Goal: Task Accomplishment & Management: Manage account settings

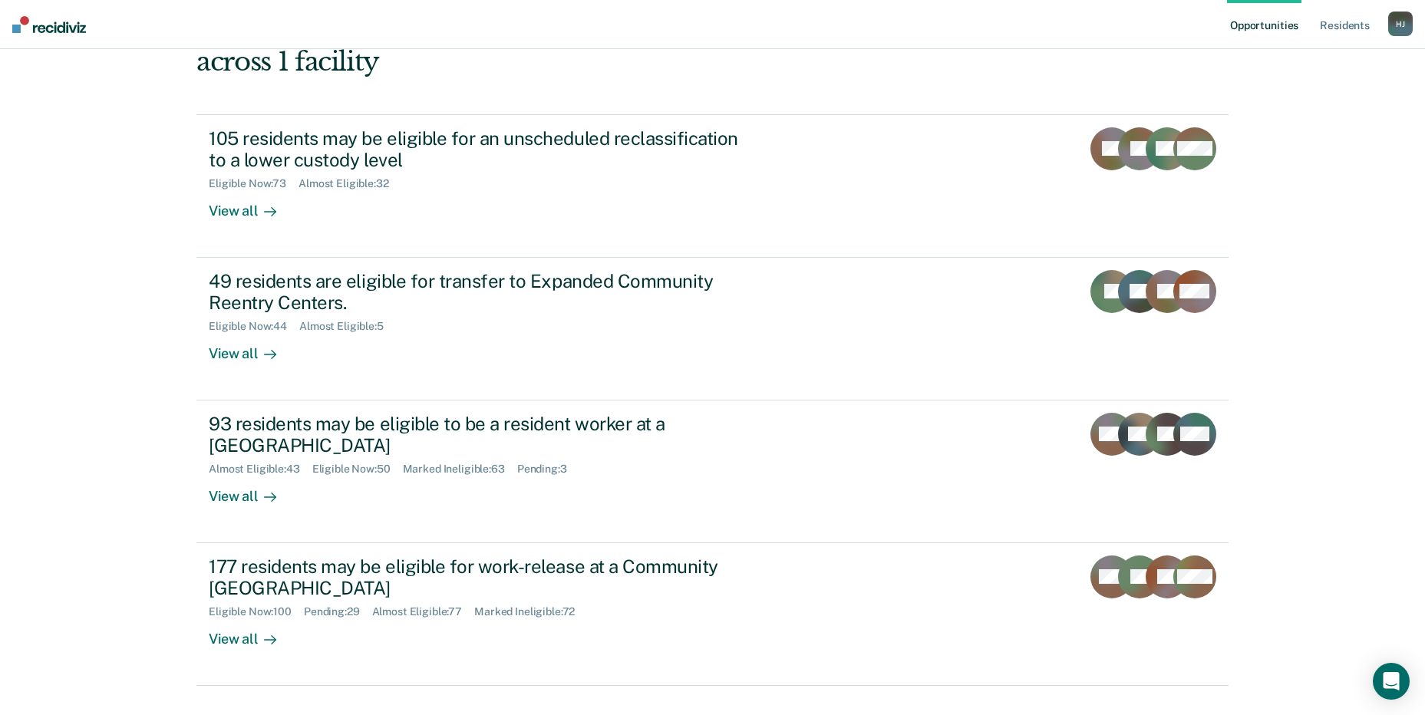
scroll to position [115, 0]
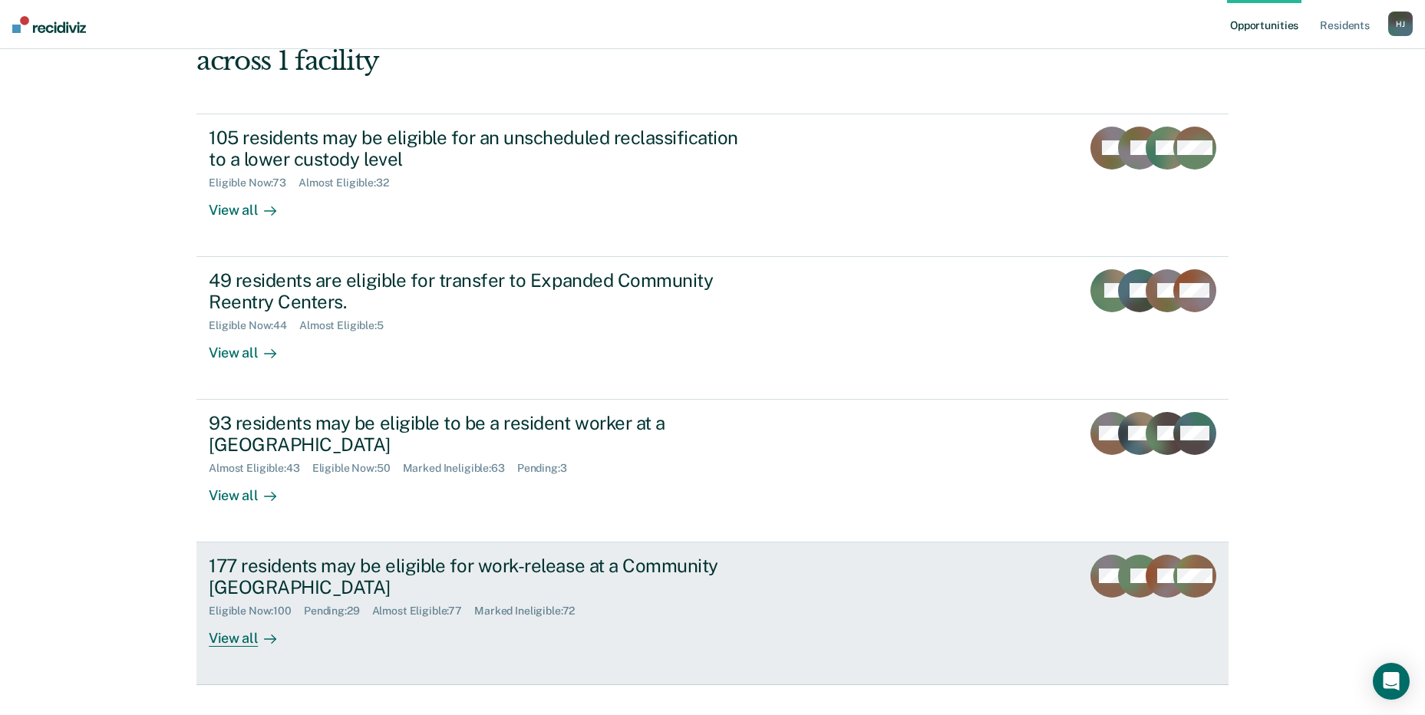
click at [305, 555] on div "177 residents may be eligible for work-release at a Community [GEOGRAPHIC_DATA]" at bounding box center [478, 577] width 539 height 45
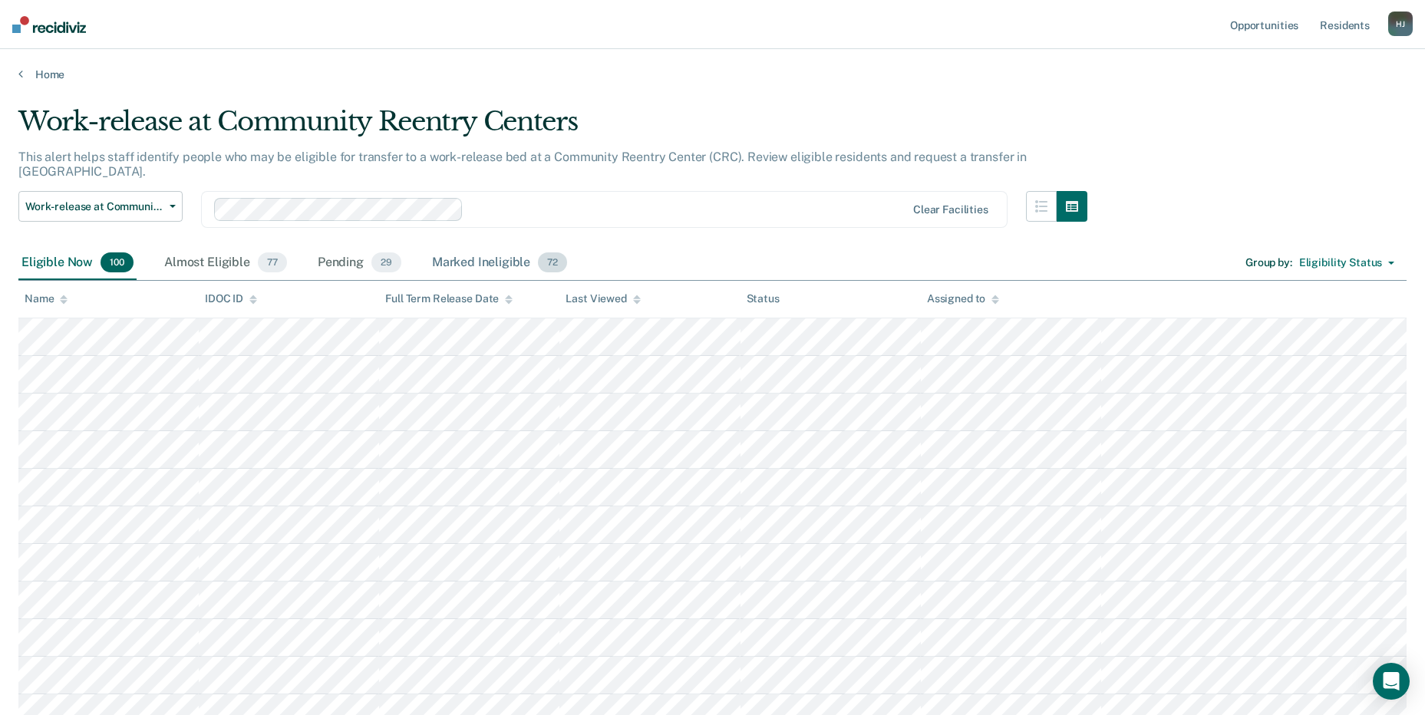
click at [520, 247] on div "Marked Ineligible 72" at bounding box center [499, 263] width 141 height 34
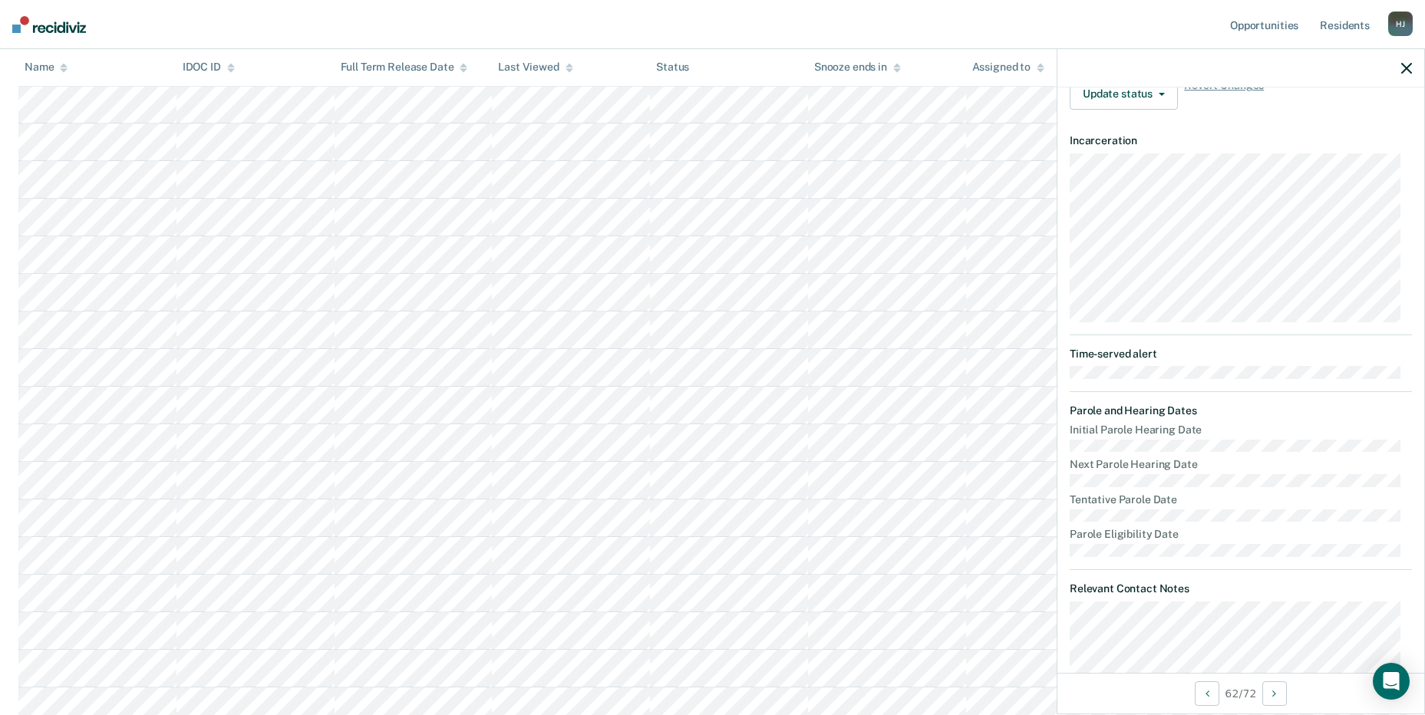
scroll to position [413, 0]
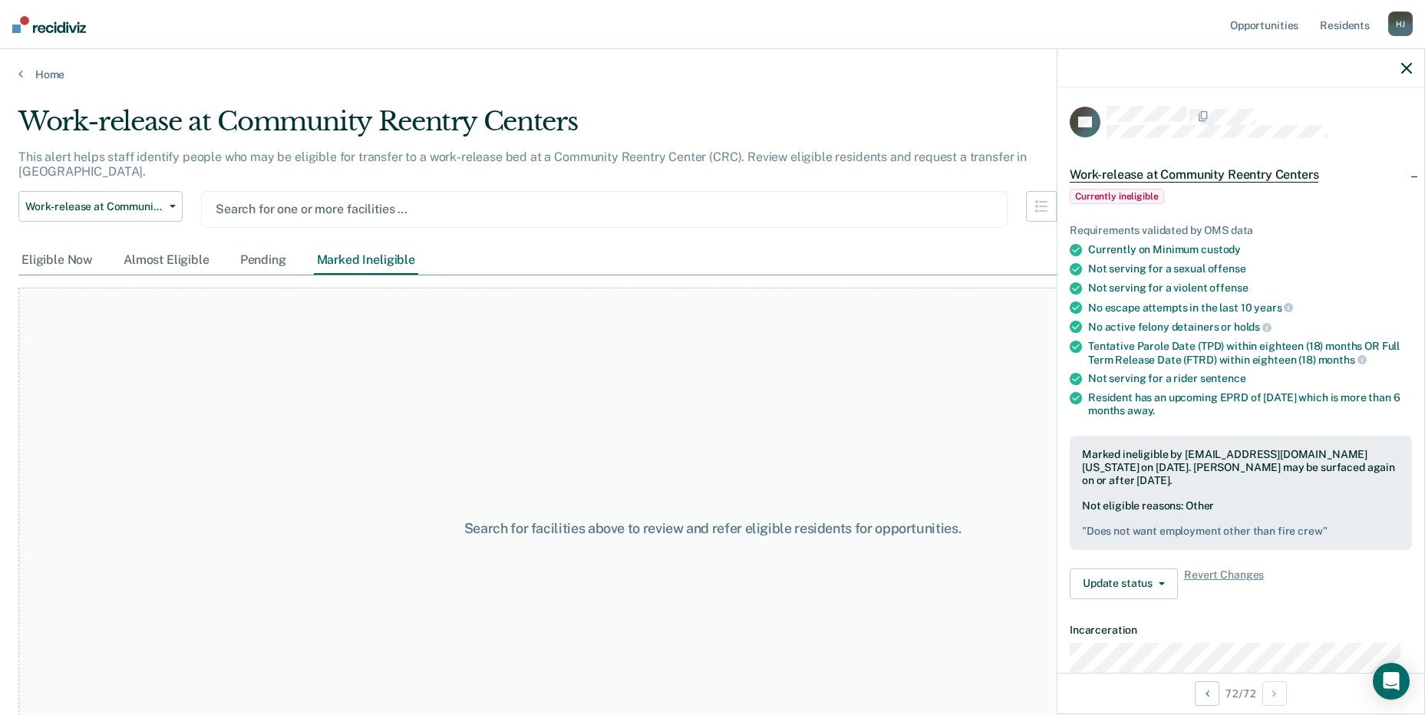
type input "n"
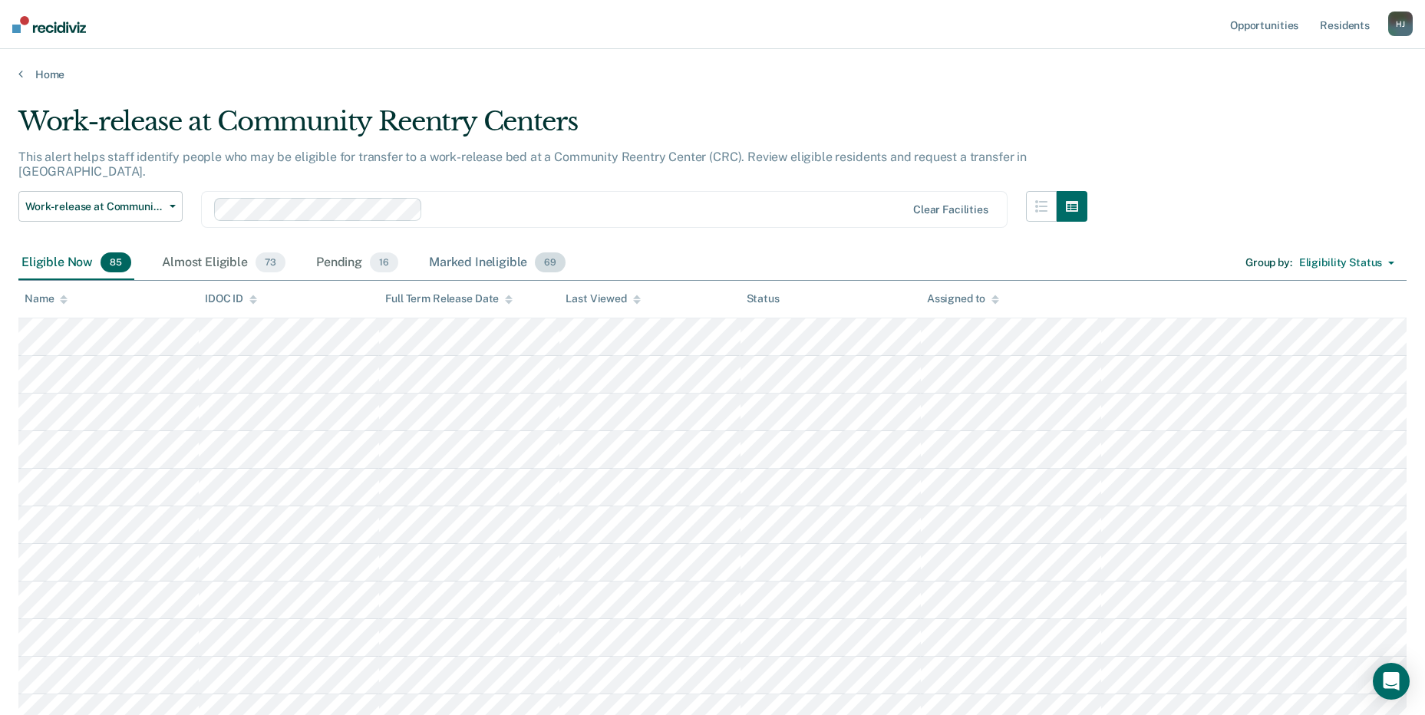
click at [505, 247] on div "Marked Ineligible 69" at bounding box center [497, 263] width 143 height 34
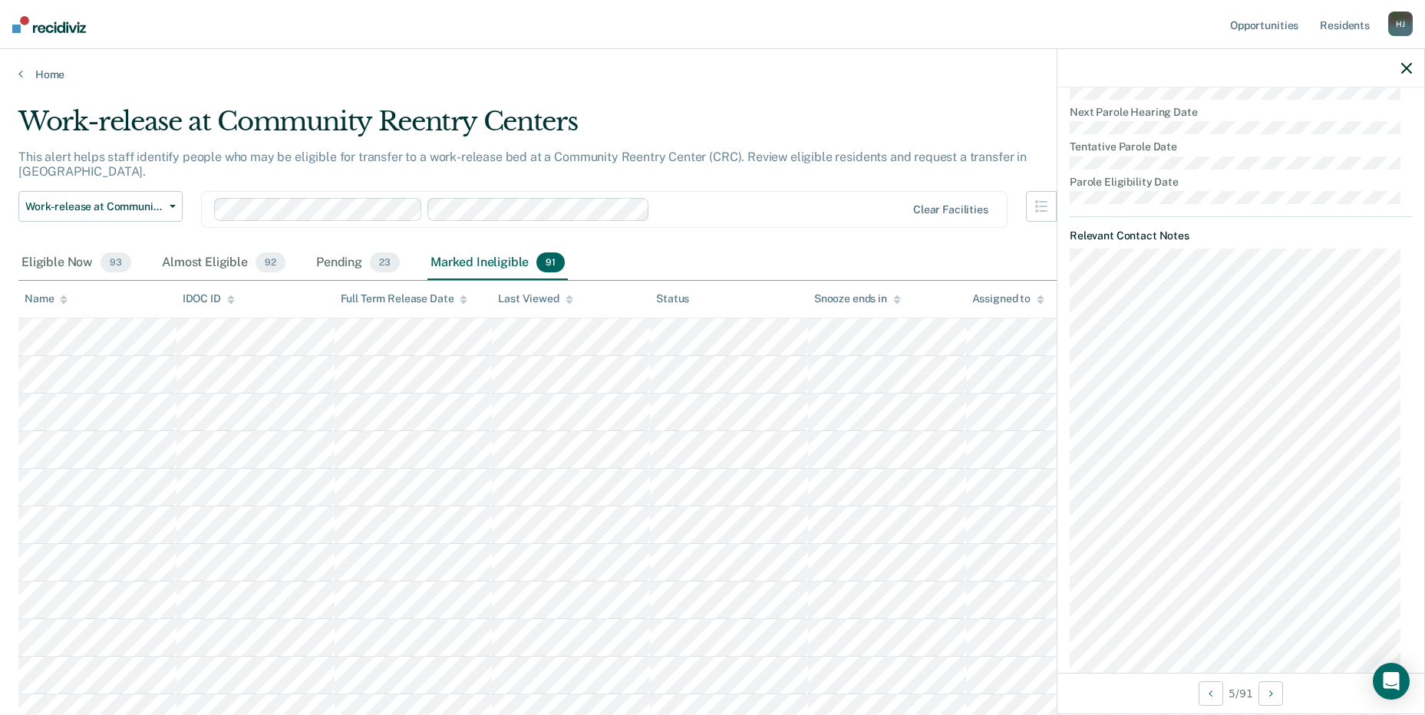
scroll to position [814, 0]
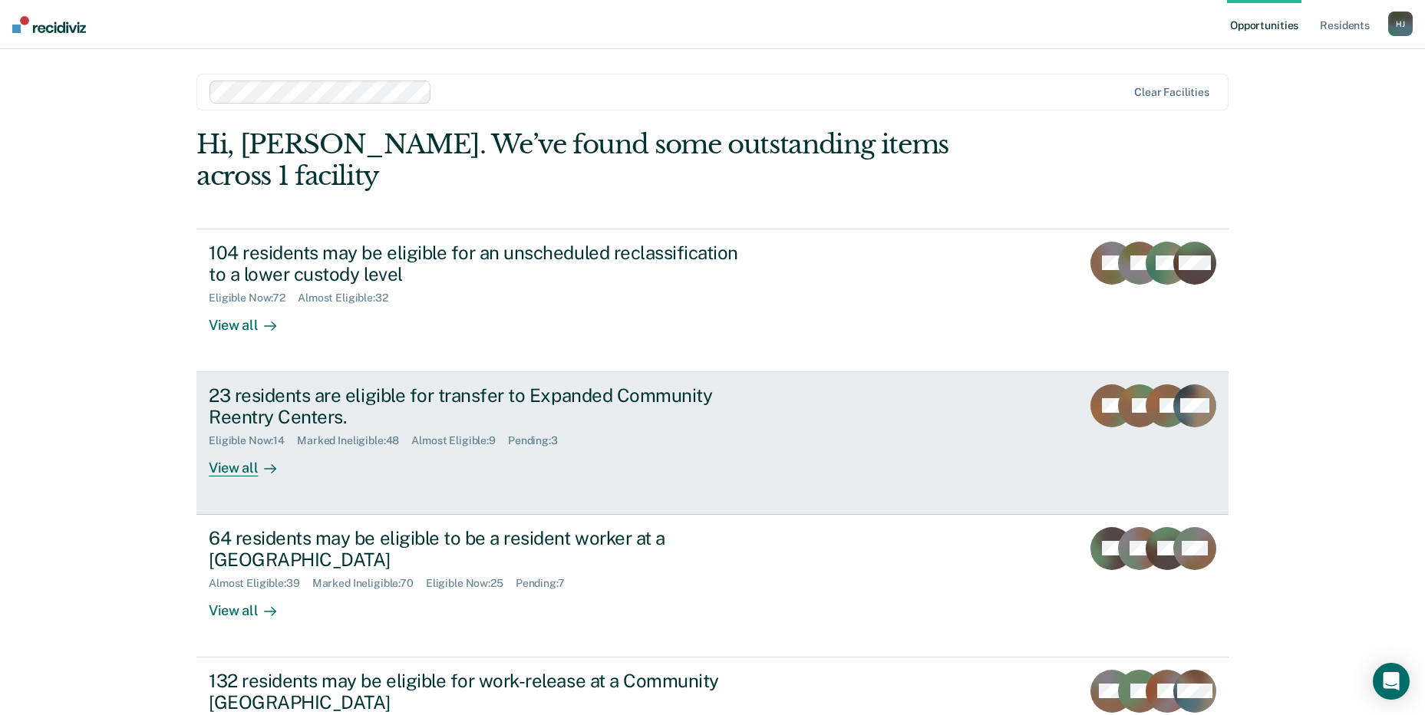
scroll to position [115, 0]
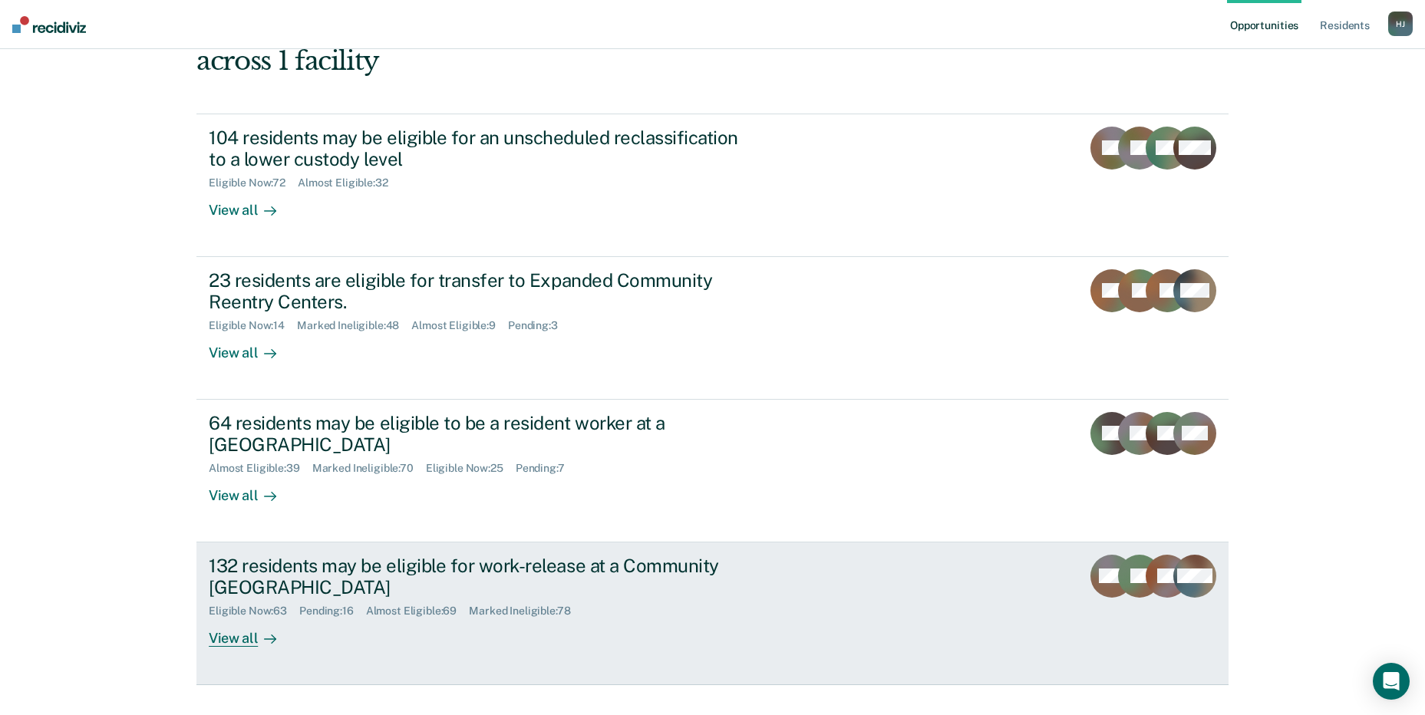
click at [450, 555] on div "132 residents may be eligible for work-release at a Community [GEOGRAPHIC_DATA]" at bounding box center [478, 577] width 539 height 45
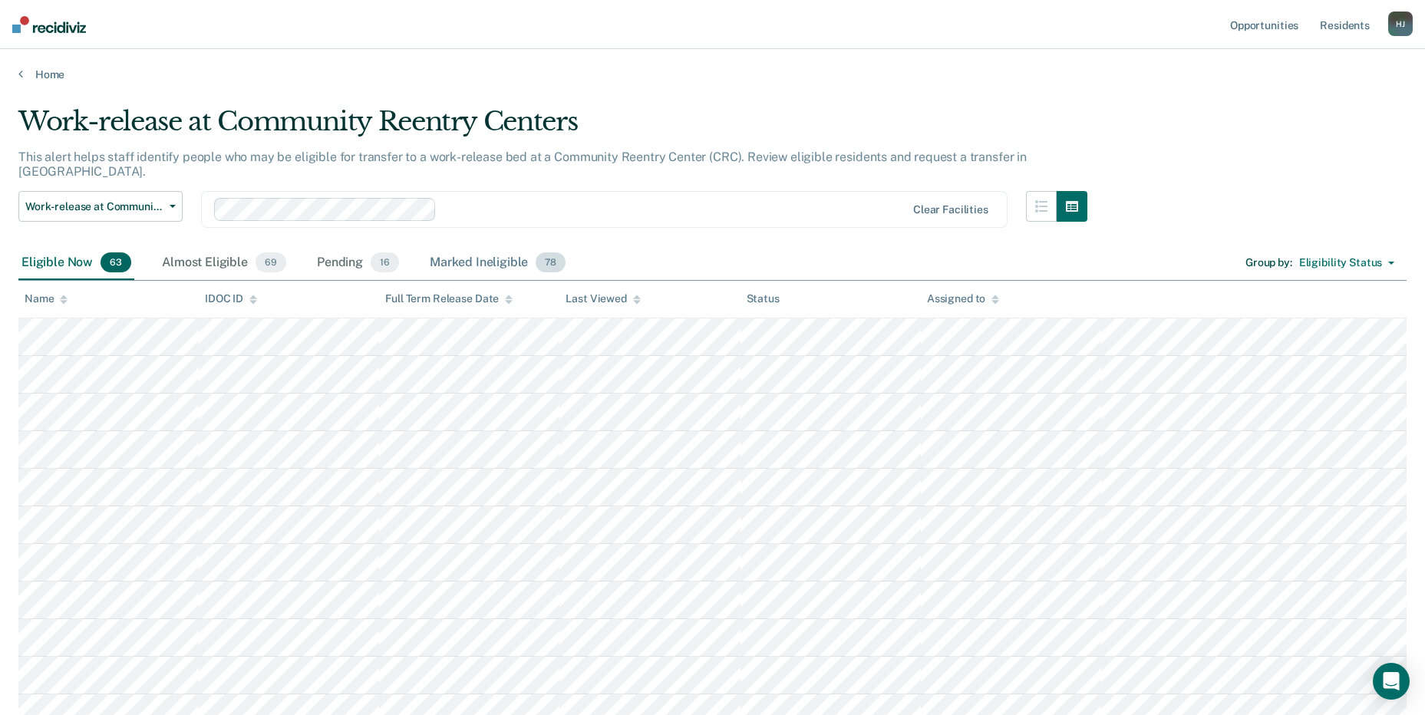
click at [469, 248] on div "Marked Ineligible 78" at bounding box center [498, 263] width 142 height 34
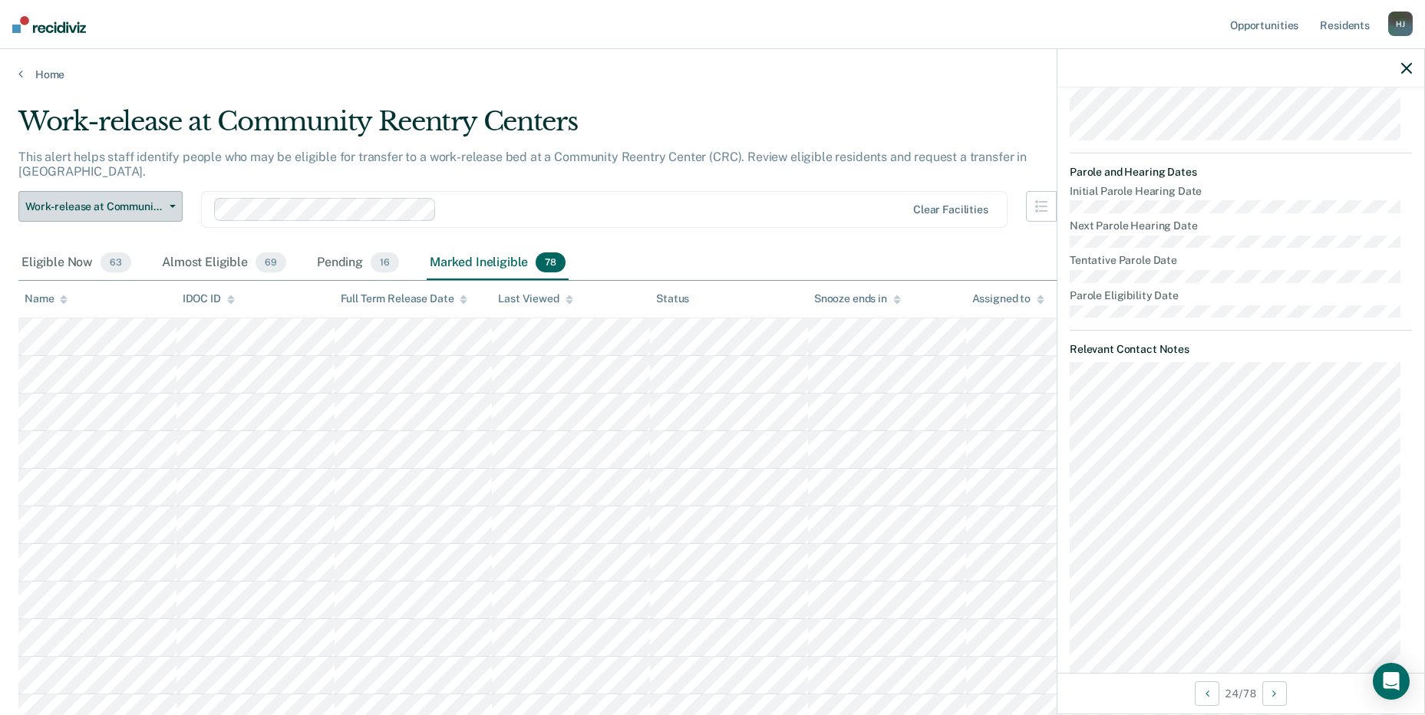
click at [163, 205] on span "button" at bounding box center [169, 206] width 12 height 3
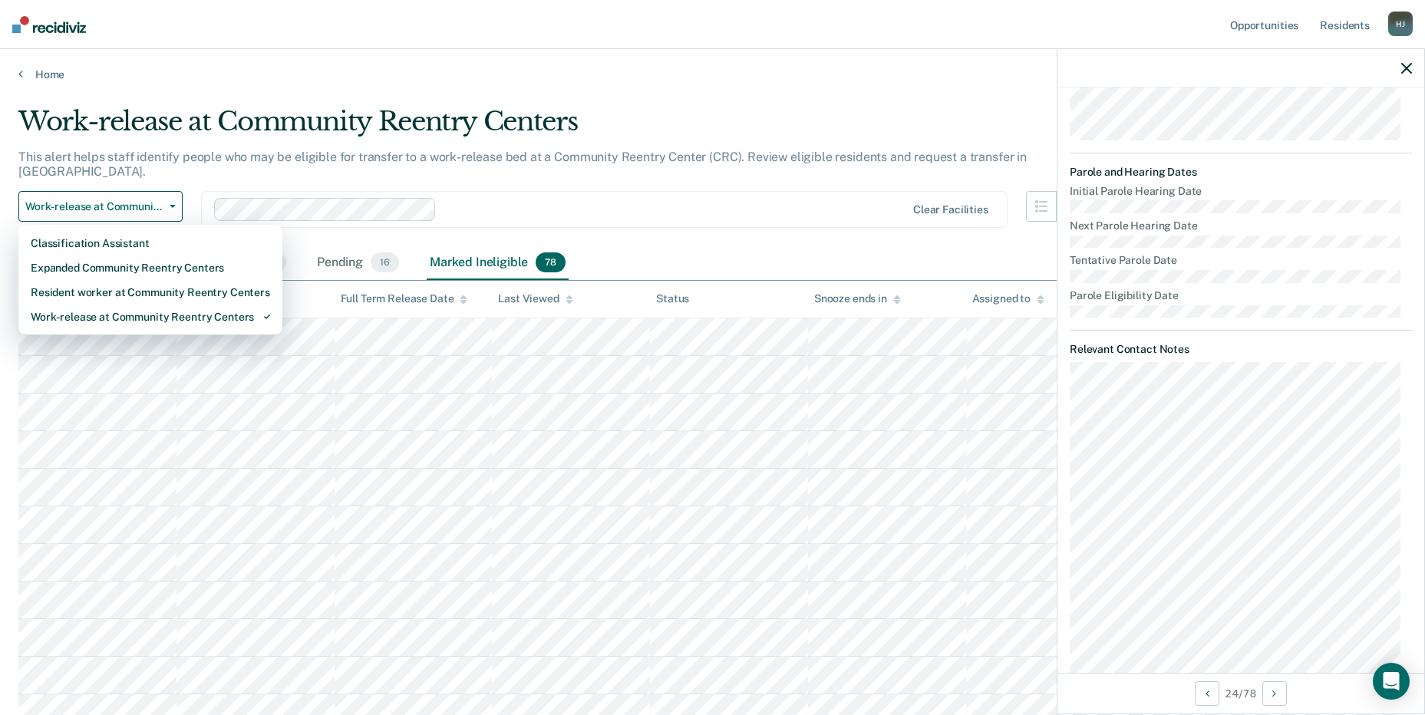
click at [223, 106] on div "Work-release at Community Reentry Centers" at bounding box center [552, 128] width 1069 height 44
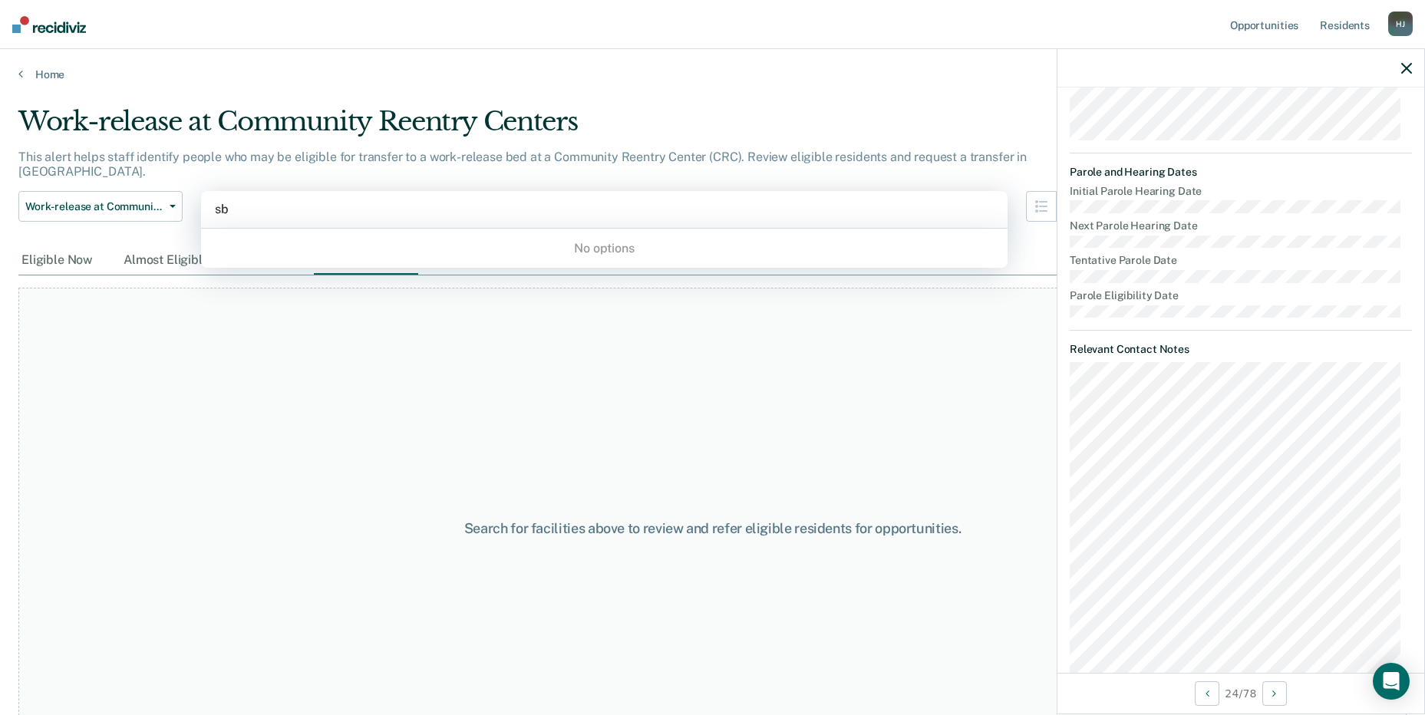
type input "s"
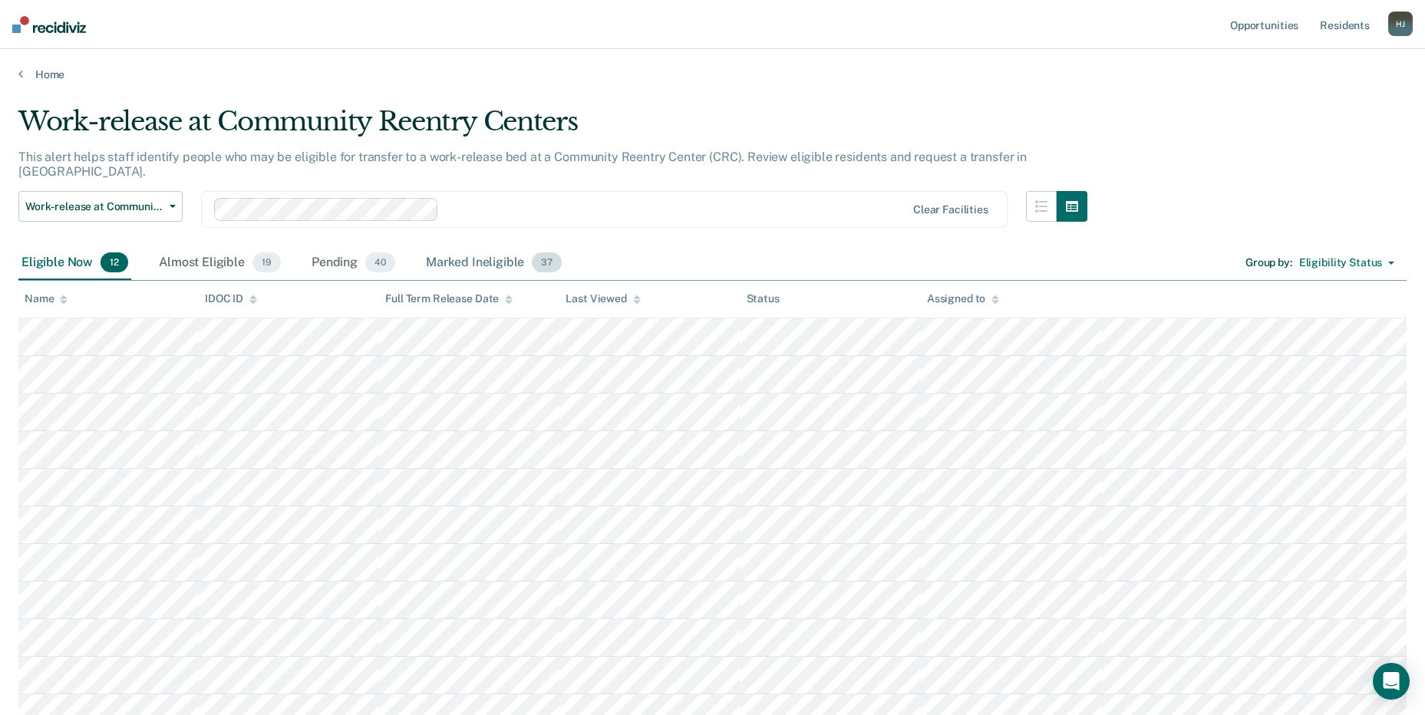
click at [473, 248] on div "Marked Ineligible 37" at bounding box center [494, 263] width 142 height 34
